Goal: Find specific page/section: Find specific page/section

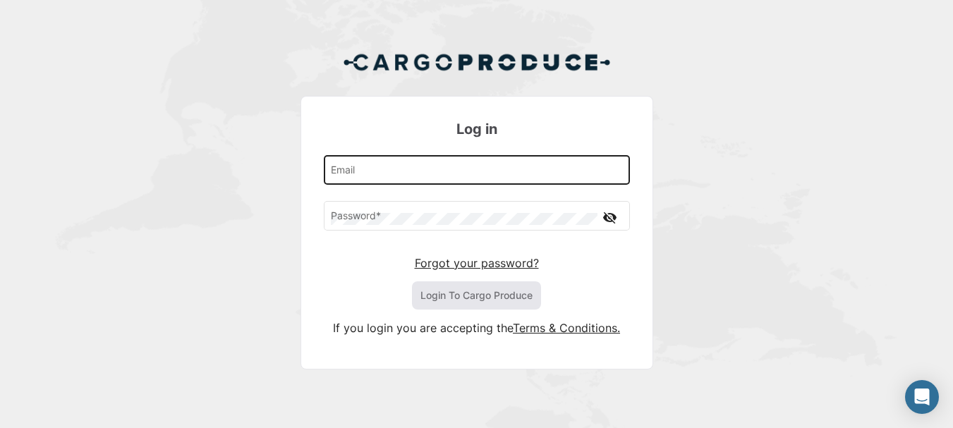
type input "[EMAIL_ADDRESS][PERSON_NAME][DOMAIN_NAME]"
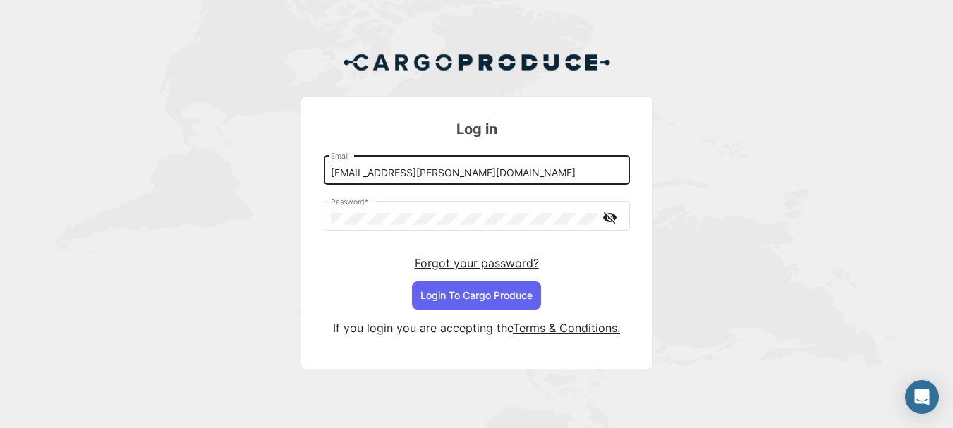
click at [379, 168] on input "[EMAIL_ADDRESS][PERSON_NAME][DOMAIN_NAME]" at bounding box center [476, 173] width 291 height 12
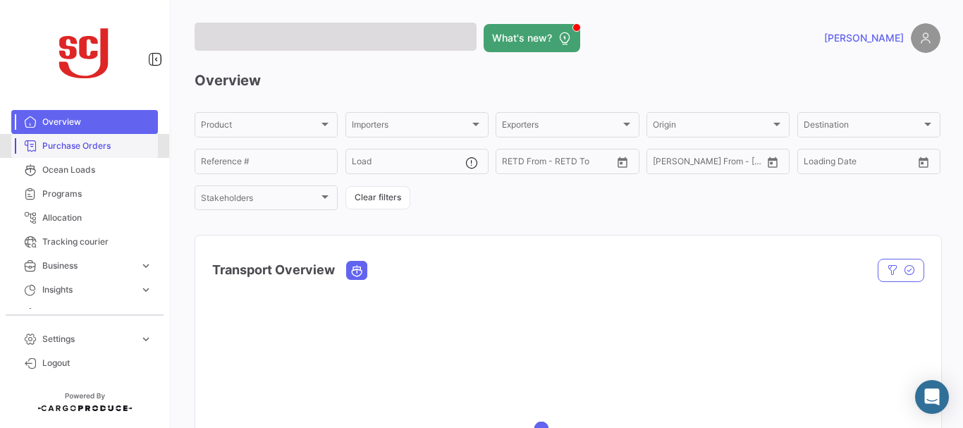
click at [120, 143] on span "Purchase Orders" at bounding box center [97, 146] width 110 height 13
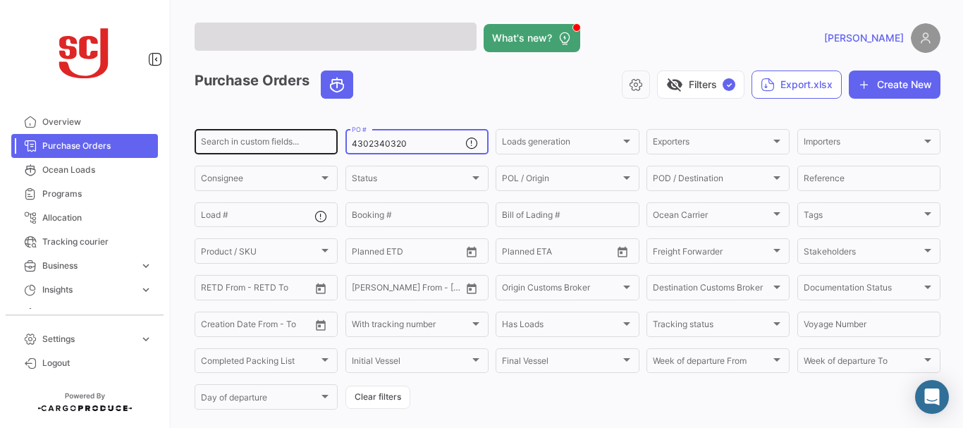
drag, startPoint x: 415, startPoint y: 145, endPoint x: 276, endPoint y: 130, distance: 139.7
click at [0, 0] on div "Search in custom fields... 4302340320 PO # Loads generation Loads generation Ex…" at bounding box center [0, 0] width 0 height 0
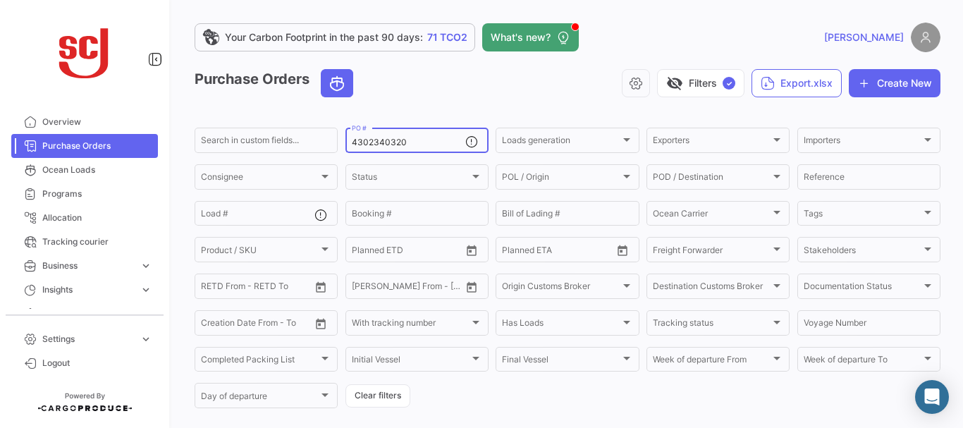
scroll to position [142, 0]
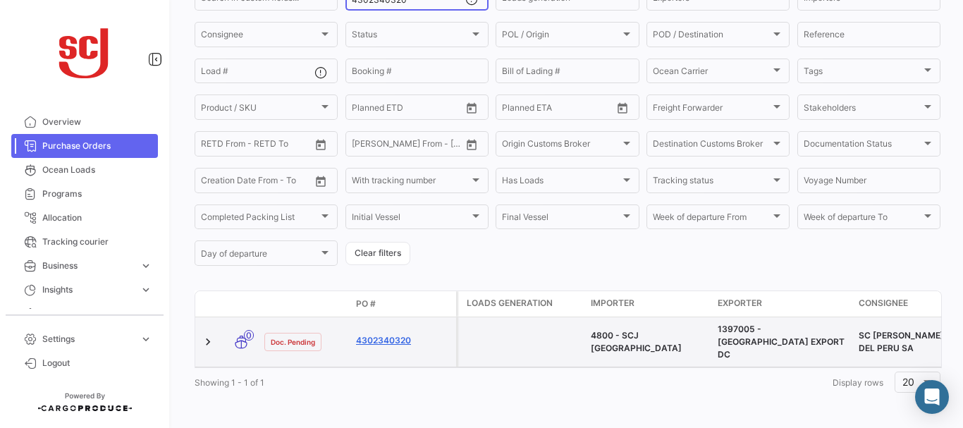
click at [399, 334] on link "4302340320" at bounding box center [403, 340] width 94 height 13
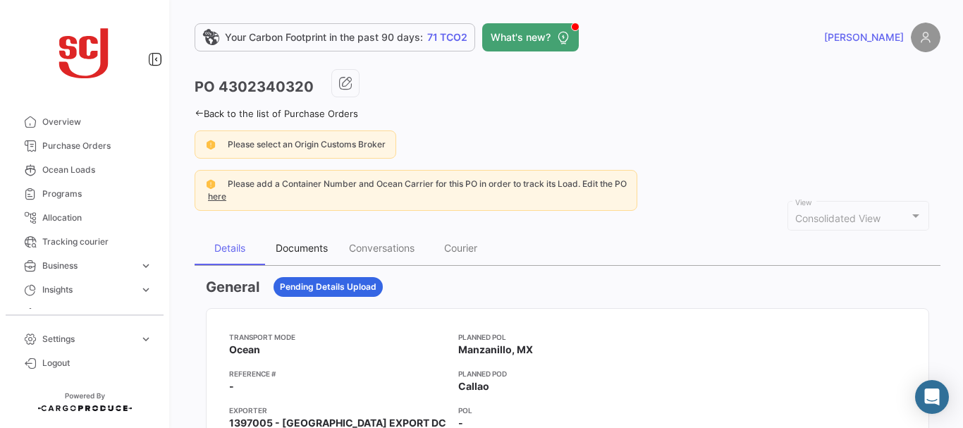
click at [306, 250] on div "Documents" at bounding box center [302, 248] width 52 height 12
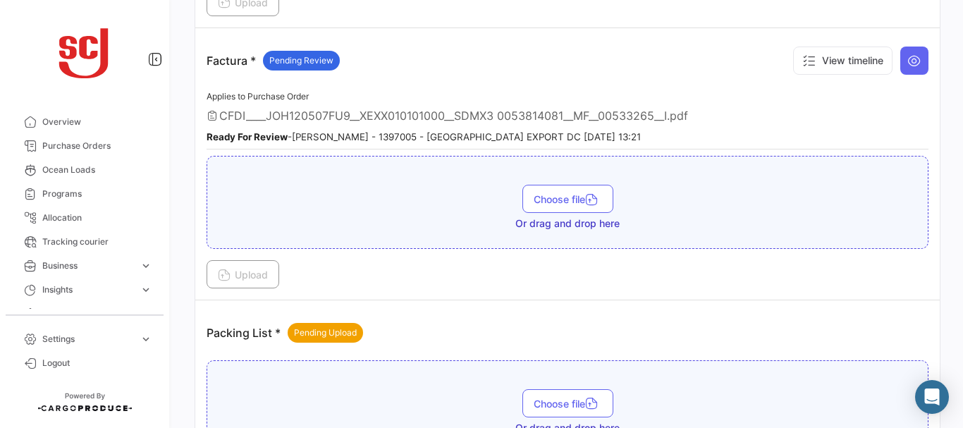
scroll to position [1222, 0]
